Goal: Information Seeking & Learning: Learn about a topic

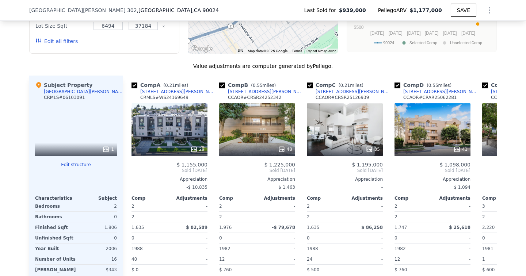
scroll to position [598, 0]
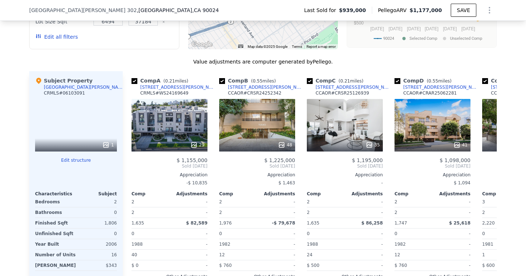
click at [81, 89] on div "[GEOGRAPHIC_DATA][PERSON_NAME] 302" at bounding box center [85, 87] width 82 height 6
click at [99, 128] on div "1" at bounding box center [76, 125] width 82 height 53
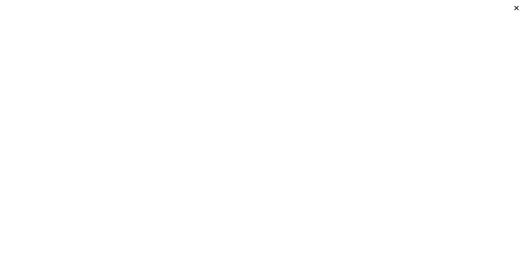
click at [517, 5] on icon at bounding box center [516, 8] width 10 height 10
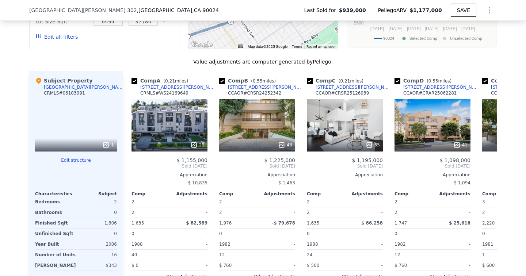
click at [108, 141] on div at bounding box center [76, 144] width 82 height 13
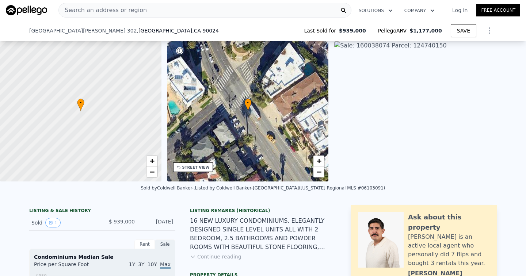
scroll to position [52, 0]
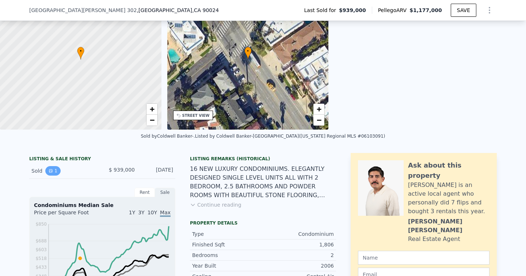
click at [51, 169] on icon "View historical data" at bounding box center [51, 171] width 4 height 4
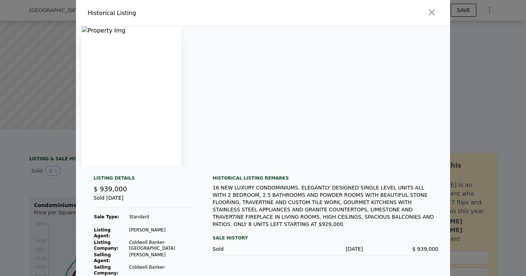
scroll to position [7, 0]
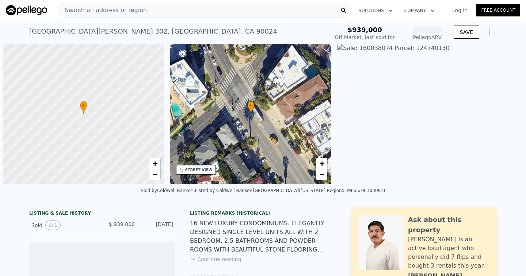
scroll to position [0, 3]
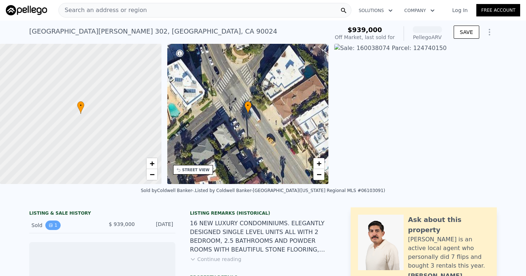
click at [57, 227] on button "1" at bounding box center [52, 224] width 15 height 9
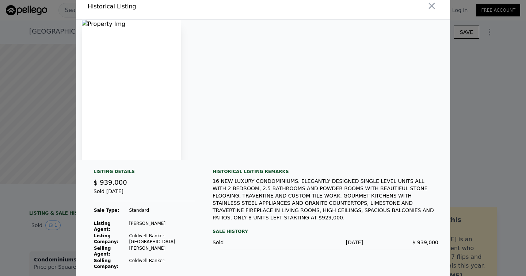
scroll to position [4, 0]
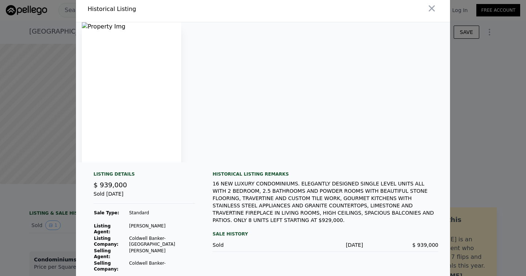
click at [123, 53] on img at bounding box center [131, 92] width 99 height 140
